Goal: Find specific page/section: Find specific page/section

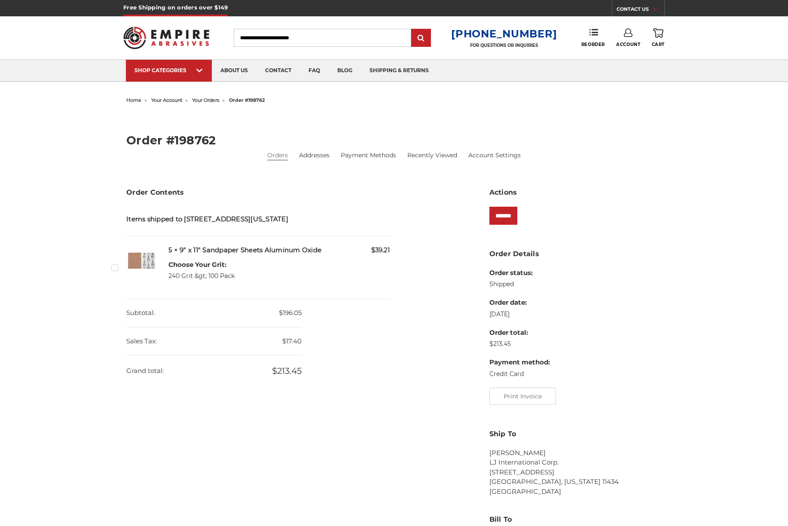
click at [140, 267] on img at bounding box center [141, 260] width 30 height 30
click at [144, 269] on img at bounding box center [141, 260] width 30 height 30
click at [204, 268] on div "$39.21 5 × 9" x 11" Sandpaper Sheets Aluminum Oxide Choose Your Grit: 240 Grit …" at bounding box center [278, 267] width 221 height 44
click at [208, 270] on dt "Choose Your Grit:" at bounding box center [201, 265] width 66 height 10
click at [197, 255] on h5 "5 × 9" x 11" Sandpaper Sheets Aluminum Oxide" at bounding box center [278, 250] width 221 height 10
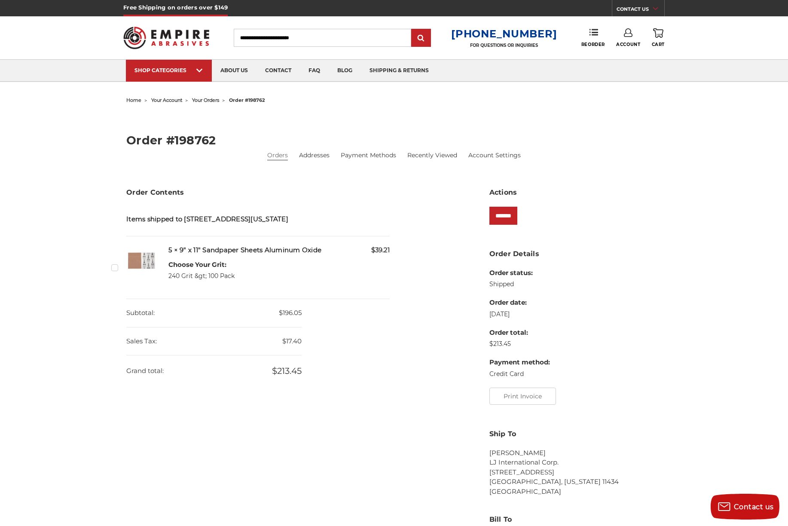
click at [186, 270] on dt "Choose Your Grit:" at bounding box center [201, 265] width 66 height 10
click at [172, 255] on h5 "5 × 9" x 11" Sandpaper Sheets Aluminum Oxide" at bounding box center [278, 250] width 221 height 10
drag, startPoint x: 172, startPoint y: 259, endPoint x: 308, endPoint y: 252, distance: 135.9
click at [308, 252] on li "Checkbox 540066 label $39.21 5 × 9" x 11" Sandpaper Sheets Aluminum Oxide Choos…" at bounding box center [257, 267] width 263 height 63
click at [319, 255] on h5 "5 × 9" x 11" Sandpaper Sheets Aluminum Oxide" at bounding box center [278, 250] width 221 height 10
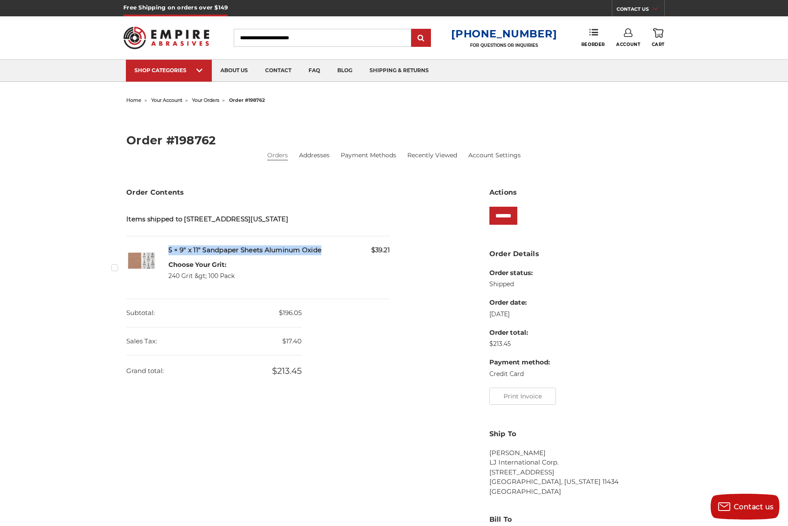
drag, startPoint x: 319, startPoint y: 259, endPoint x: 170, endPoint y: 257, distance: 149.0
click at [171, 255] on h5 "5 × 9" x 11" Sandpaper Sheets Aluminum Oxide" at bounding box center [278, 250] width 221 height 10
copy h5 "× 9" x 11" Sandpaper Sheets Aluminum Oxide"
click at [293, 38] on input "Search" at bounding box center [322, 38] width 177 height 18
click at [292, 38] on input "Search" at bounding box center [322, 38] width 177 height 18
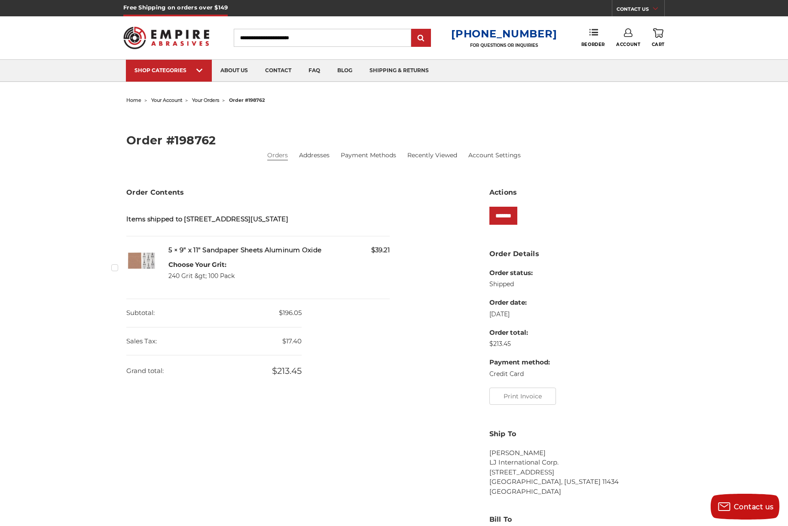
paste input "**********"
type input "**********"
click at [426, 40] on input "submit" at bounding box center [420, 38] width 17 height 17
